Goal: Transaction & Acquisition: Purchase product/service

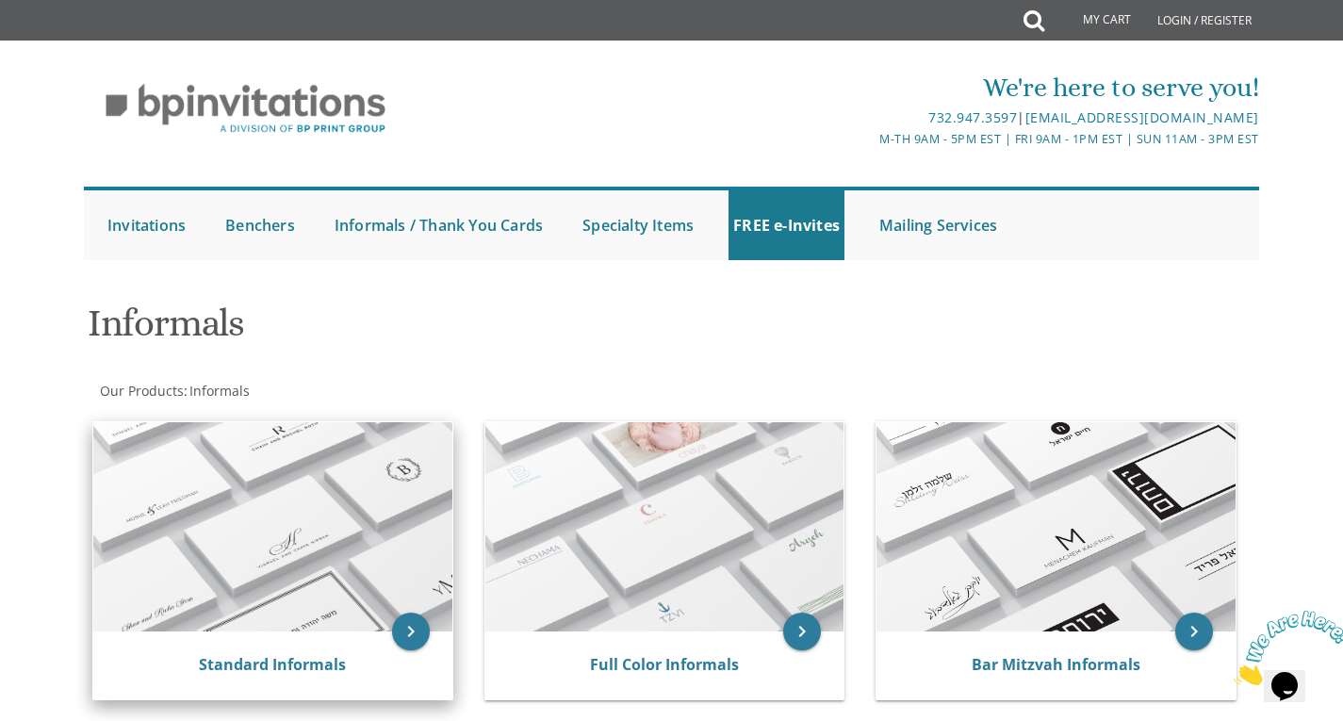
click at [279, 494] on img at bounding box center [272, 526] width 359 height 209
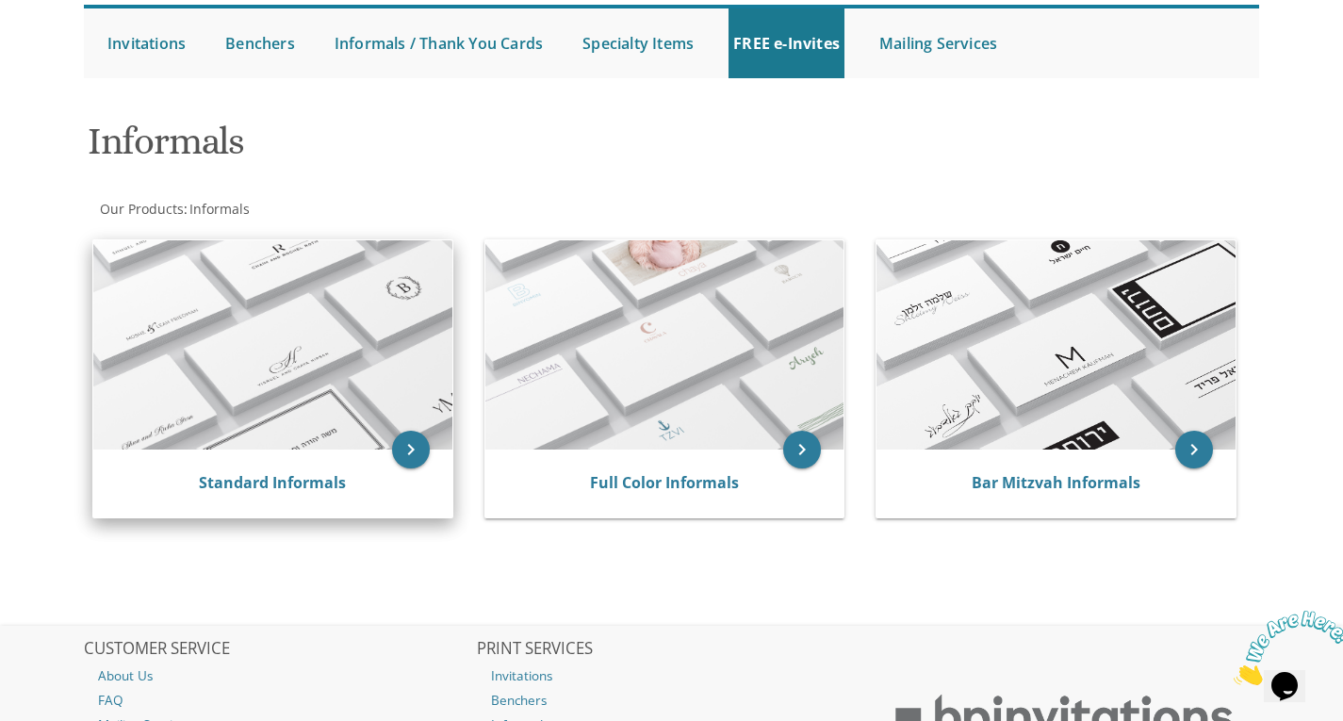
scroll to position [189, 0]
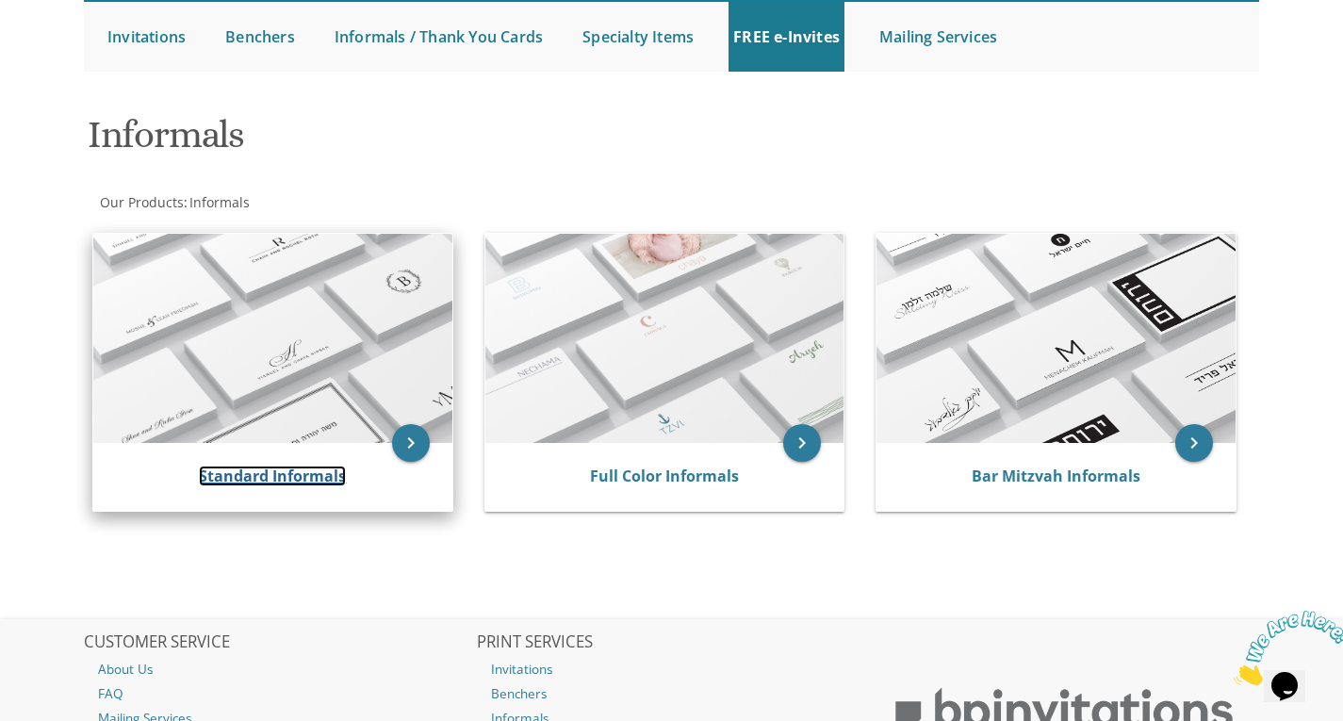
click at [236, 472] on link "Standard Informals" at bounding box center [272, 476] width 147 height 21
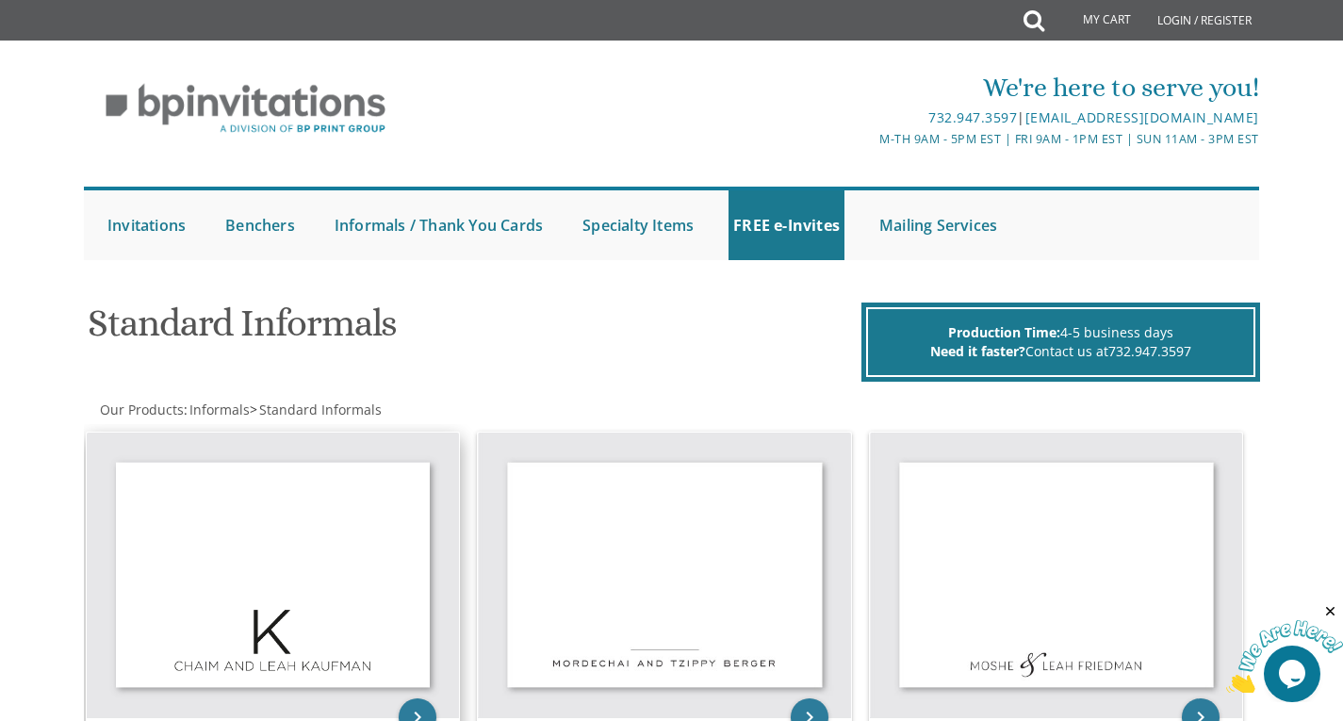
scroll to position [283, 0]
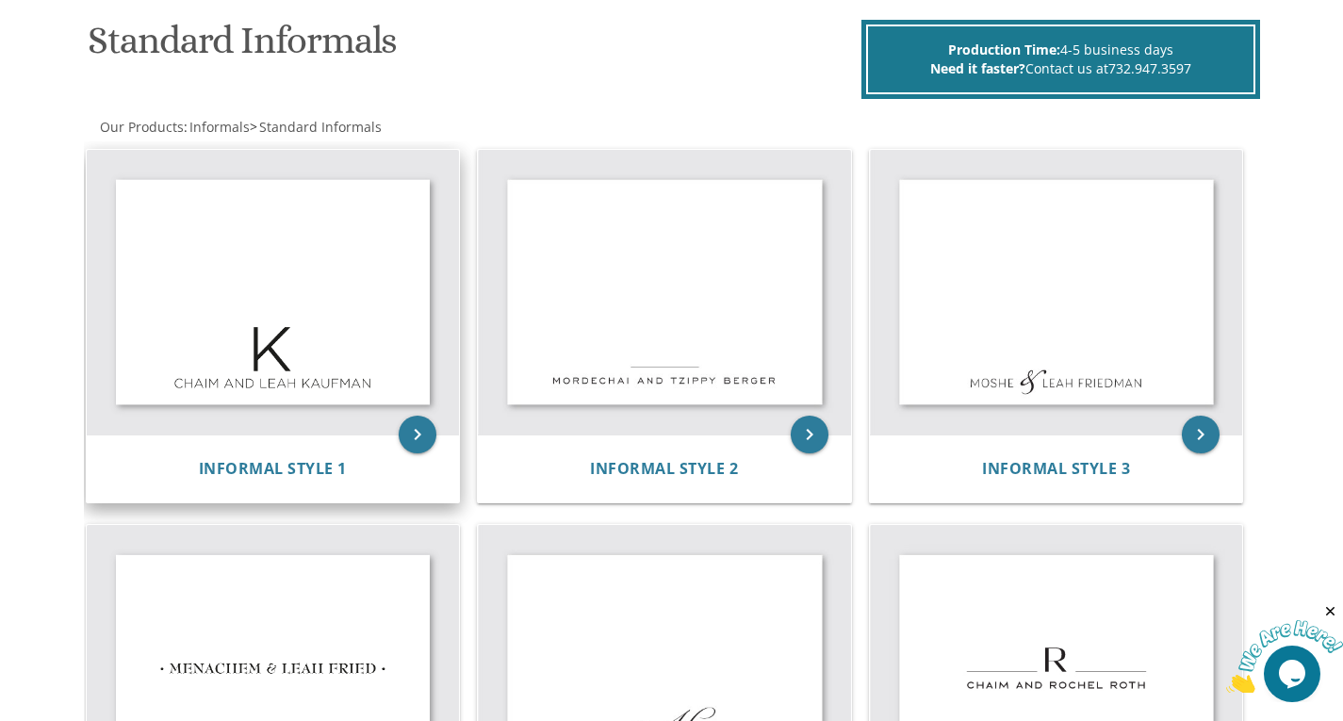
click at [243, 267] on img at bounding box center [273, 293] width 373 height 286
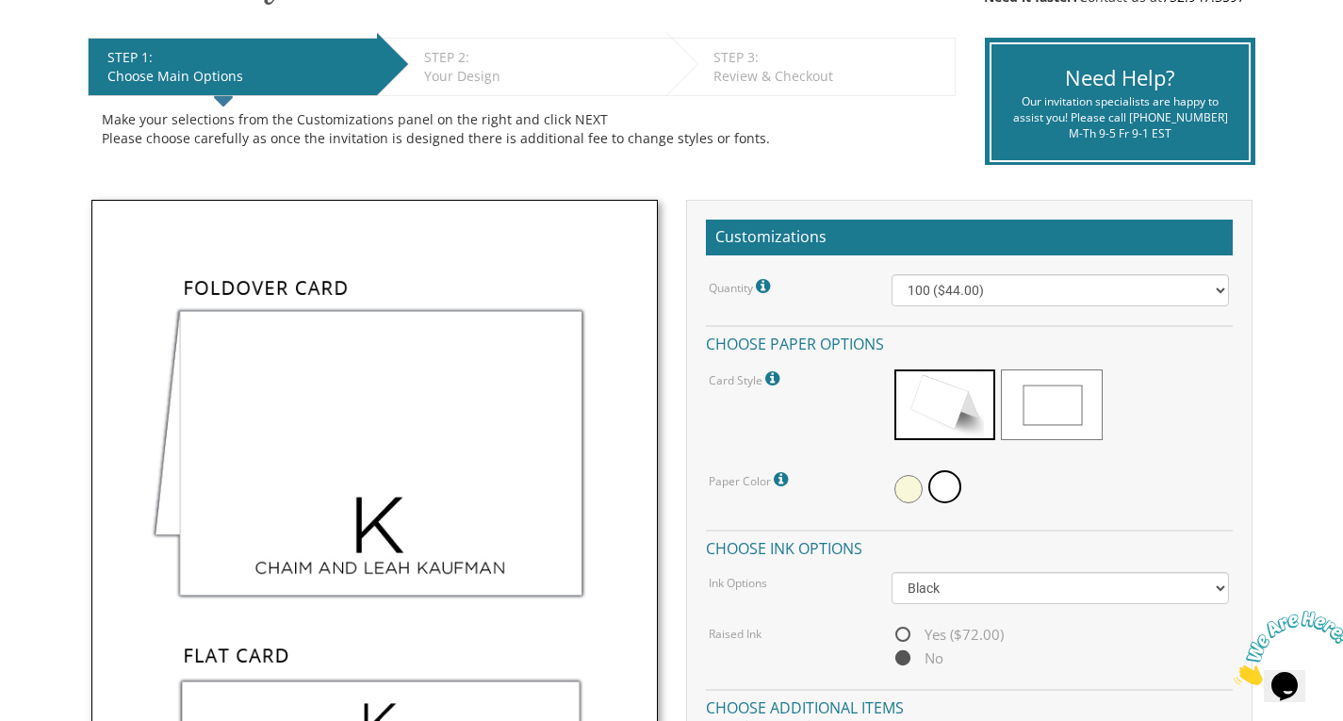
scroll to position [377, 0]
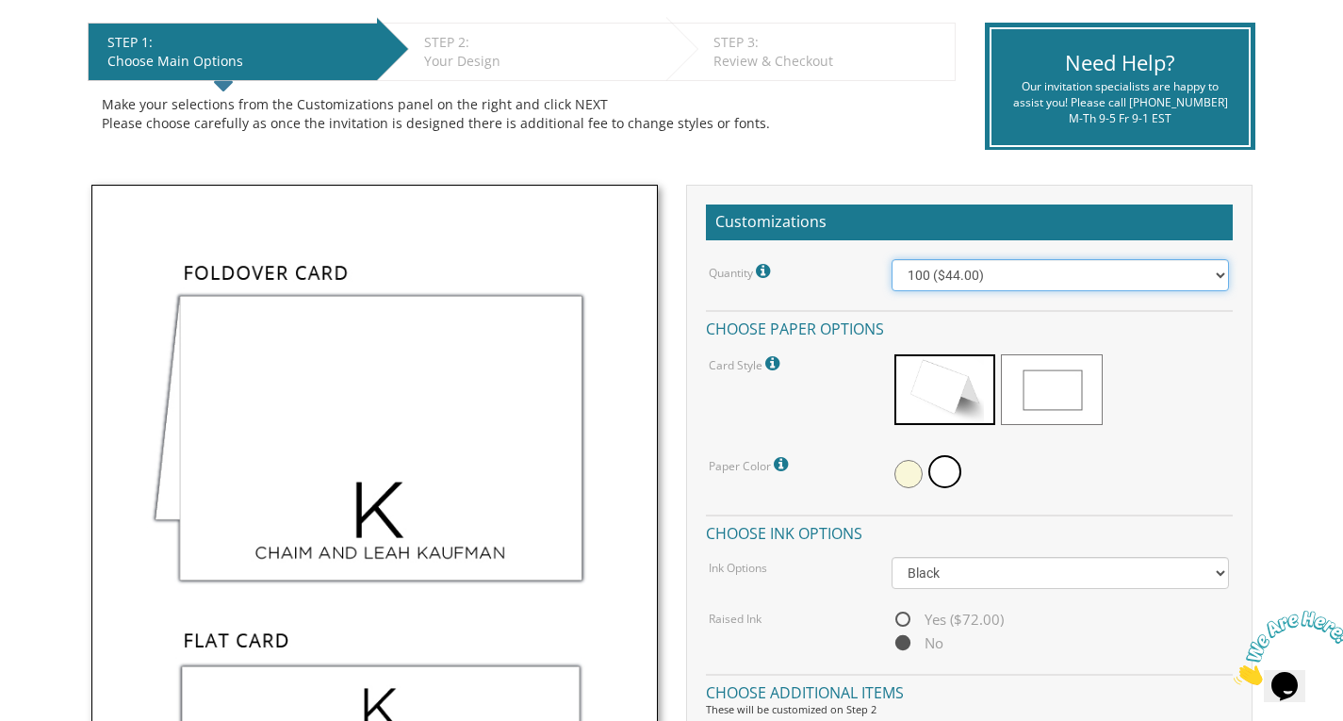
click at [940, 283] on select "100 ($44.00) 200 ($63.00) 300 ($82.00) 400 ($101.00) 500 ($120.00) 600 ($139.00…" at bounding box center [1060, 275] width 337 height 32
click at [986, 282] on select "100 ($44.00) 200 ($63.00) 300 ($82.00) 400 ($101.00) 500 ($120.00) 600 ($139.00…" at bounding box center [1060, 275] width 337 height 32
click at [1191, 274] on select "100 ($44.00) 200 ($63.00) 300 ($82.00) 400 ($101.00) 500 ($120.00) 600 ($139.00…" at bounding box center [1060, 275] width 337 height 32
drag, startPoint x: 963, startPoint y: 275, endPoint x: 1005, endPoint y: 281, distance: 41.9
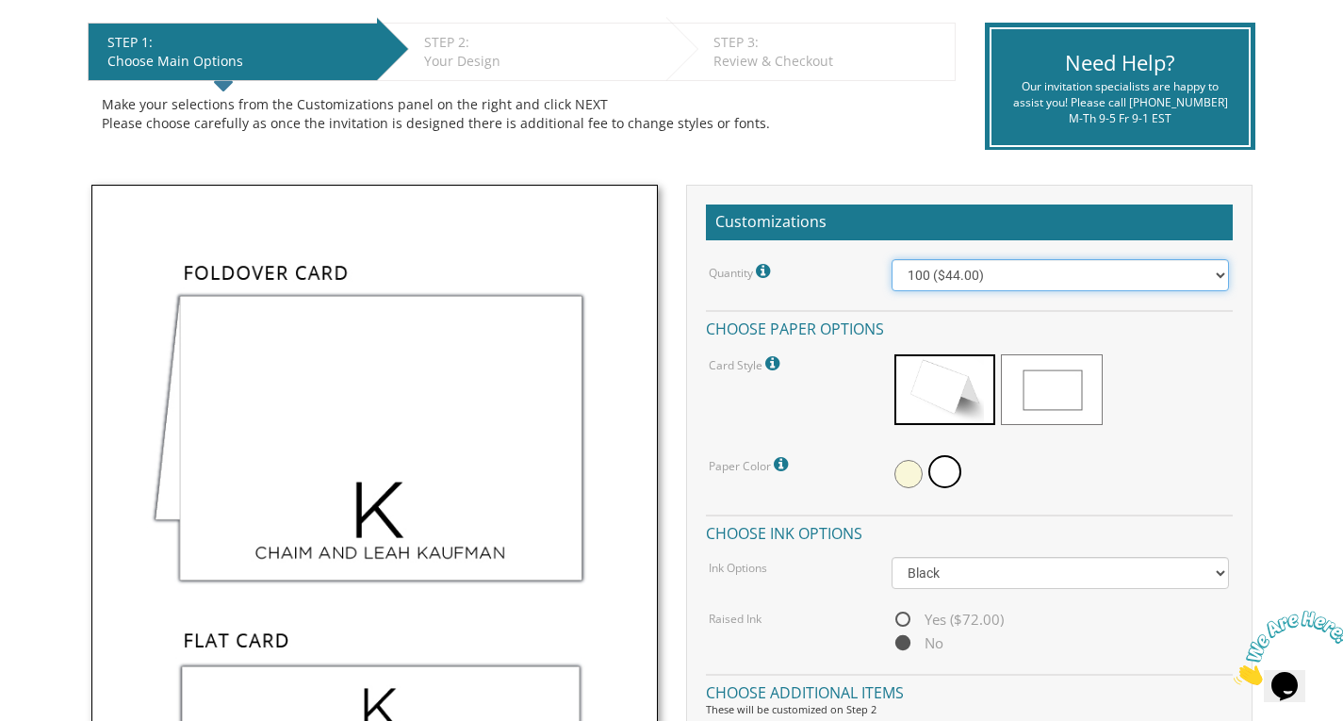
click at [963, 275] on select "100 ($44.00) 200 ($63.00) 300 ($82.00) 400 ($101.00) 500 ($120.00) 600 ($139.00…" at bounding box center [1060, 275] width 337 height 32
click at [1038, 286] on select "100 ($44.00) 200 ($63.00) 300 ($82.00) 400 ($101.00) 500 ($120.00) 600 ($139.00…" at bounding box center [1060, 275] width 337 height 32
click at [980, 276] on select "100 ($44.00) 200 ($63.00) 300 ($82.00) 400 ($101.00) 500 ($120.00) 600 ($139.00…" at bounding box center [1060, 275] width 337 height 32
click at [1136, 270] on select "100 ($44.00) 200 ($63.00) 300 ($82.00) 400 ($101.00) 500 ($120.00) 600 ($139.00…" at bounding box center [1060, 275] width 337 height 32
click at [1204, 289] on select "100 ($44.00) 200 ($63.00) 300 ($82.00) 400 ($101.00) 500 ($120.00) 600 ($139.00…" at bounding box center [1060, 275] width 337 height 32
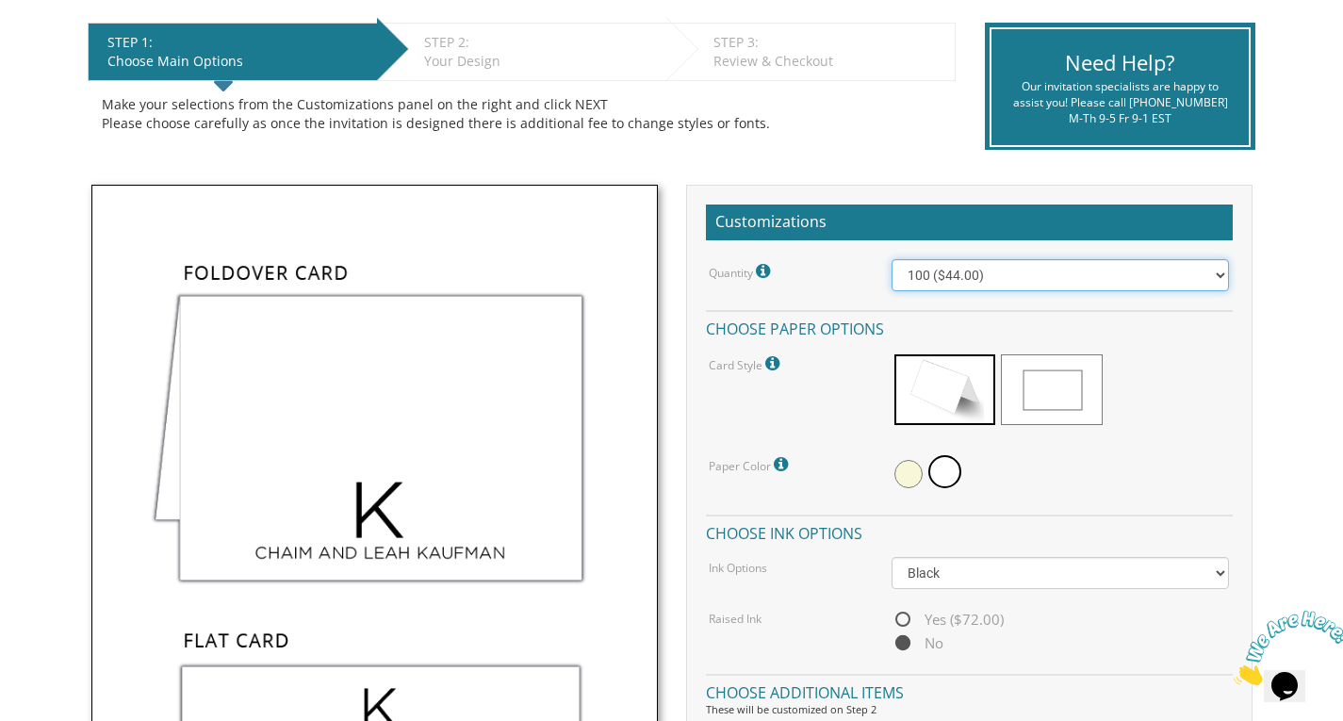
click at [986, 271] on select "100 ($44.00) 200 ($63.00) 300 ($82.00) 400 ($101.00) 500 ($120.00) 600 ($139.00…" at bounding box center [1060, 275] width 337 height 32
